Goal: Register for event/course

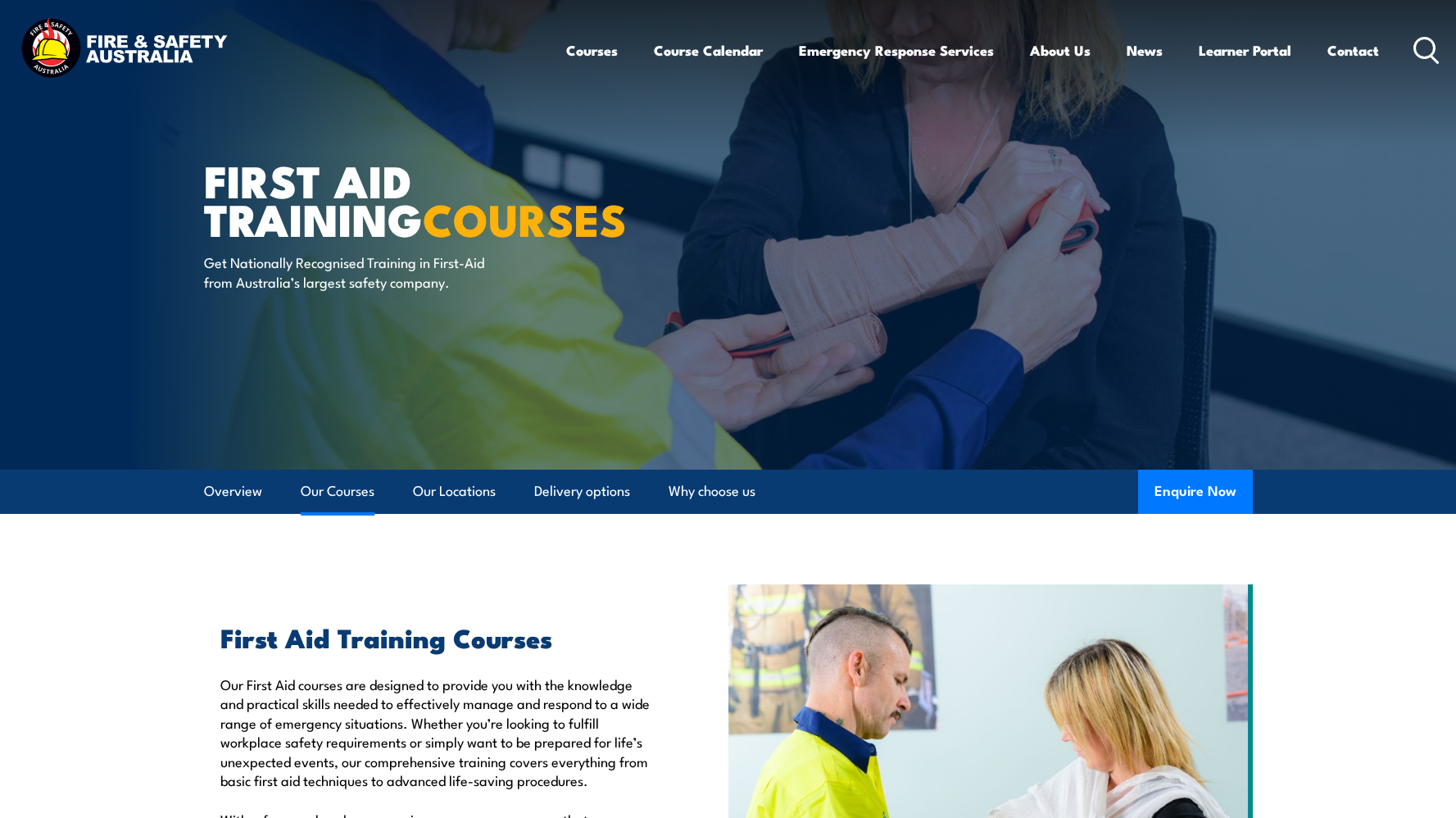
click at [337, 489] on link "Our Courses" at bounding box center [337, 492] width 73 height 44
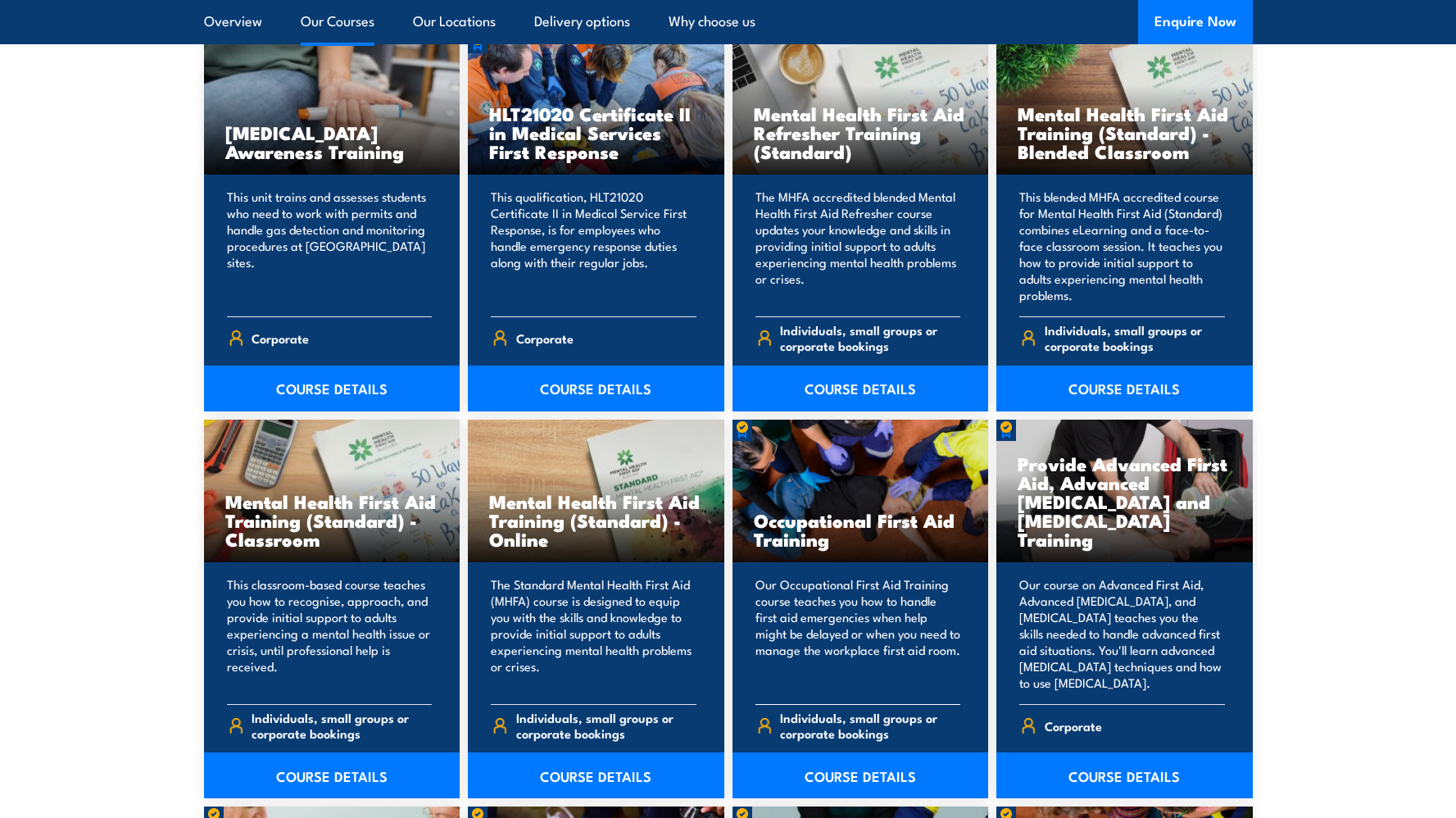
scroll to position [1369, 0]
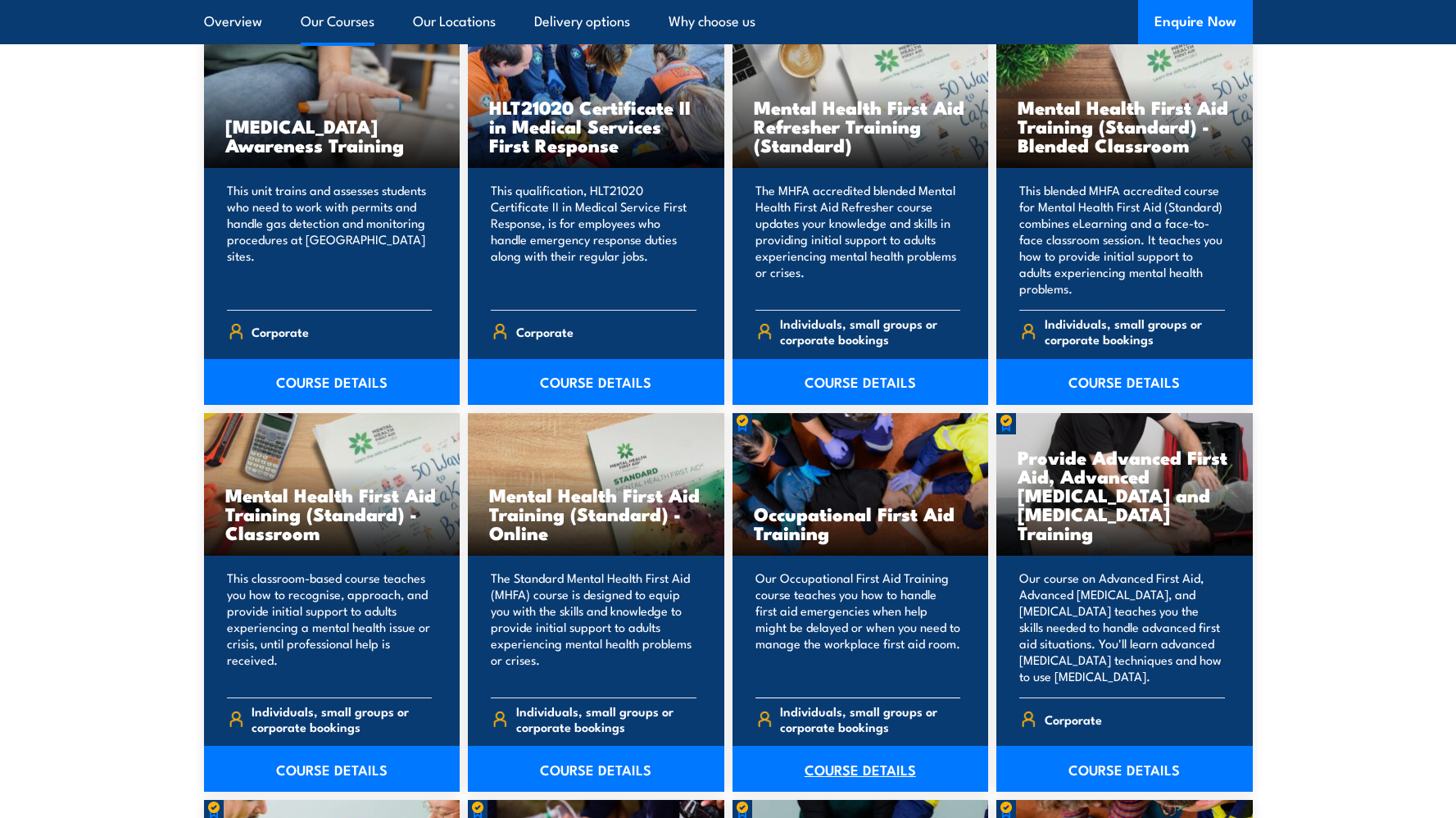
click at [854, 764] on link "COURSE DETAILS" at bounding box center [861, 768] width 257 height 46
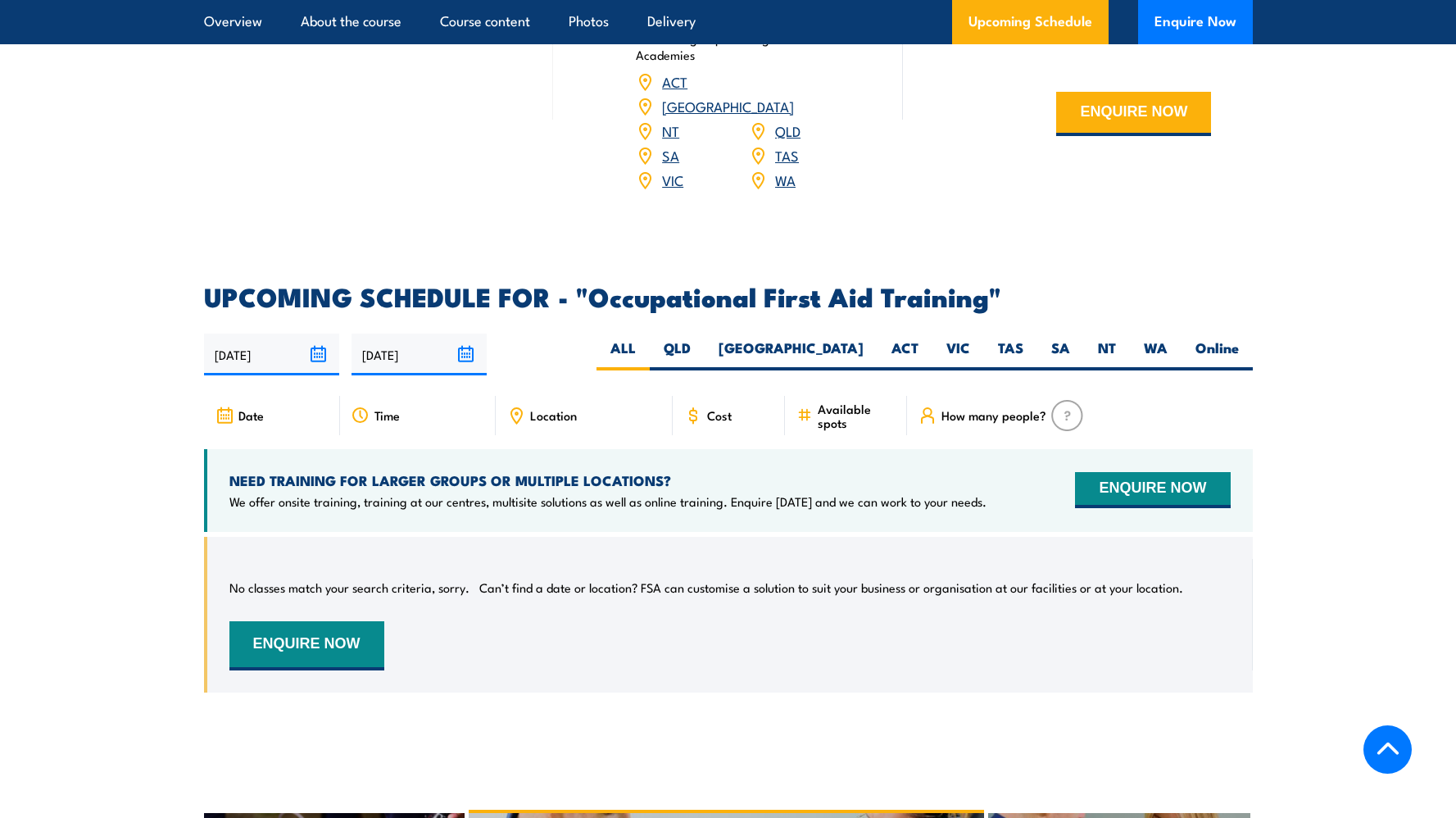
scroll to position [2717, 0]
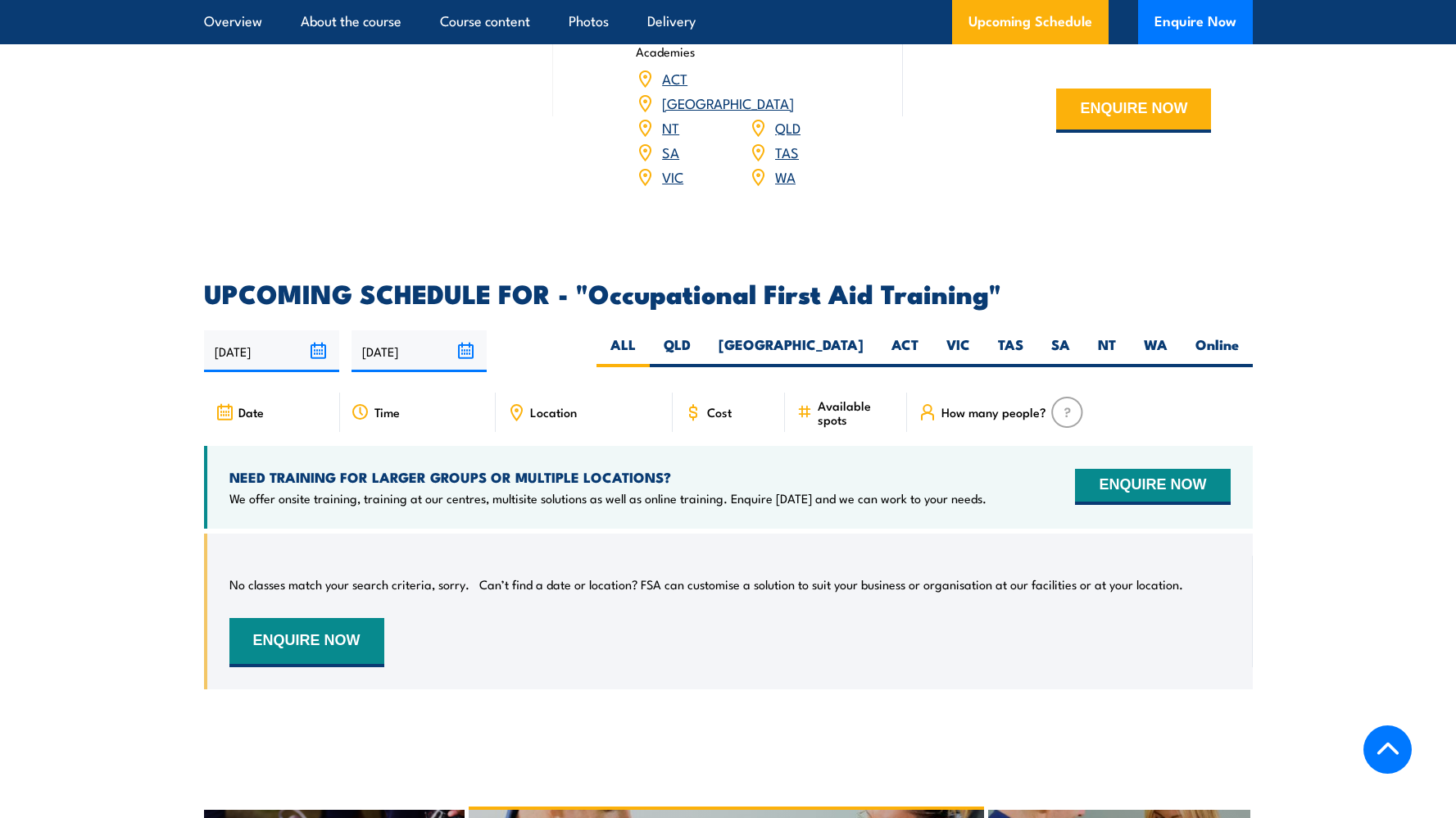
click at [316, 330] on input "31/08/2025" at bounding box center [272, 351] width 135 height 42
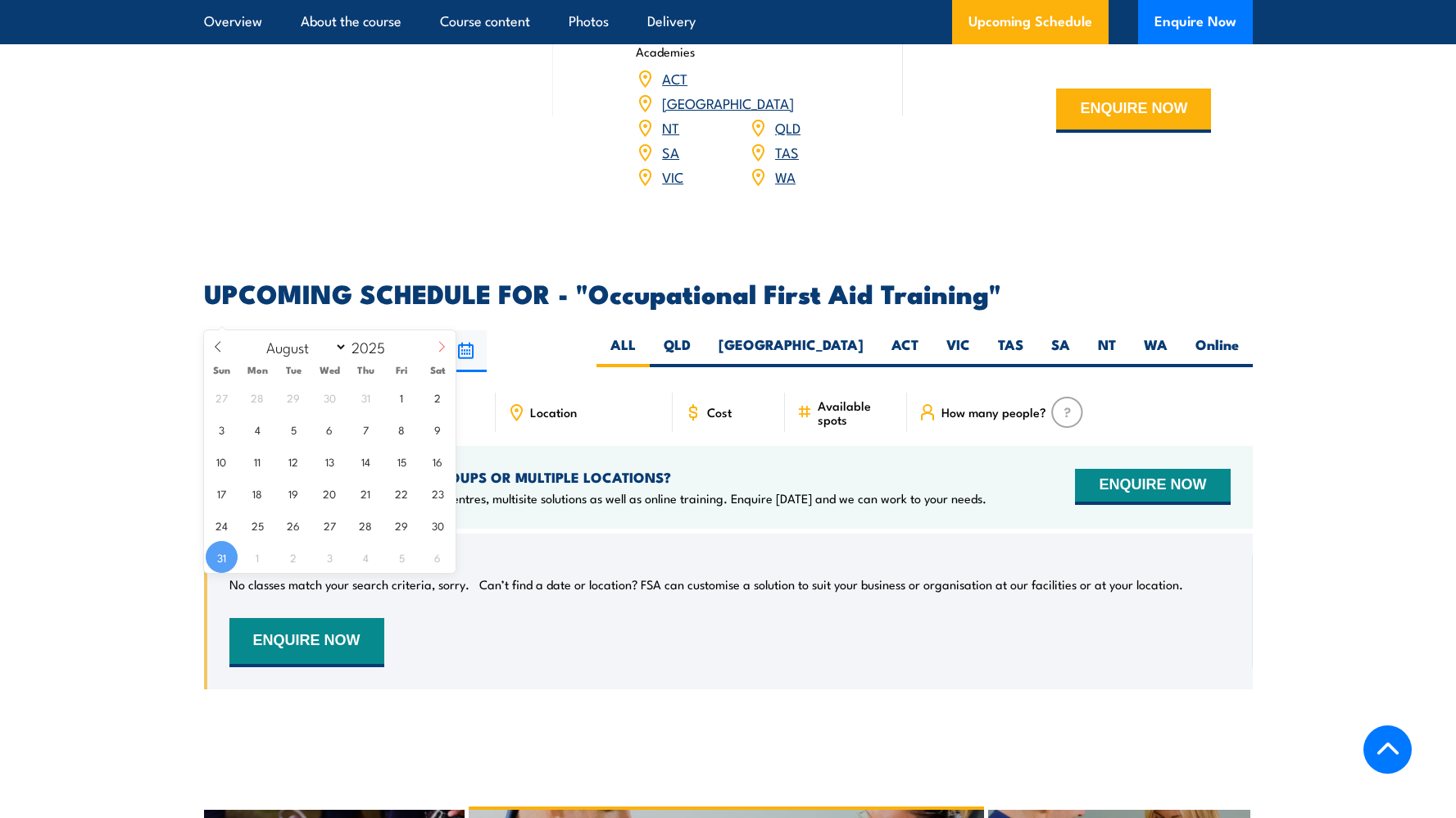
click at [439, 347] on icon at bounding box center [442, 346] width 11 height 11
select select "8"
click at [319, 403] on span "3" at bounding box center [329, 396] width 31 height 31
type input "03/09/2025"
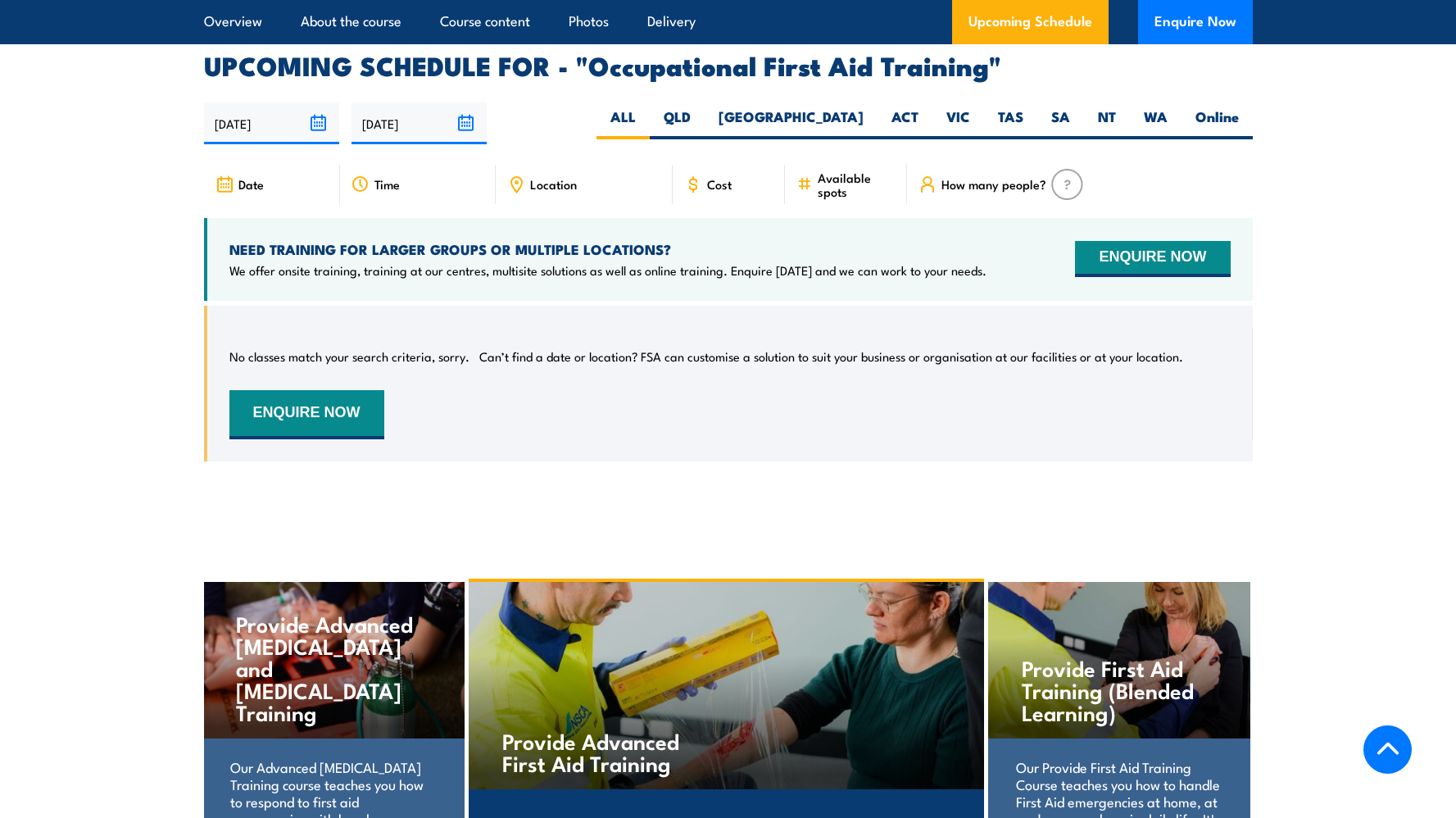
scroll to position [2954, 0]
